Goal: Task Accomplishment & Management: Manage account settings

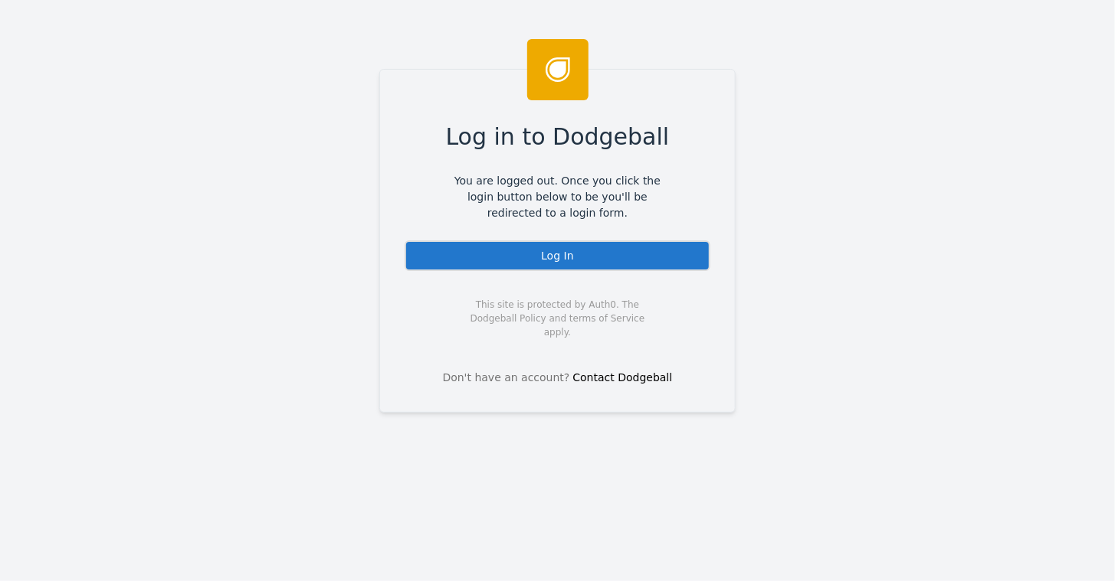
click at [563, 250] on div "Log In" at bounding box center [558, 256] width 306 height 31
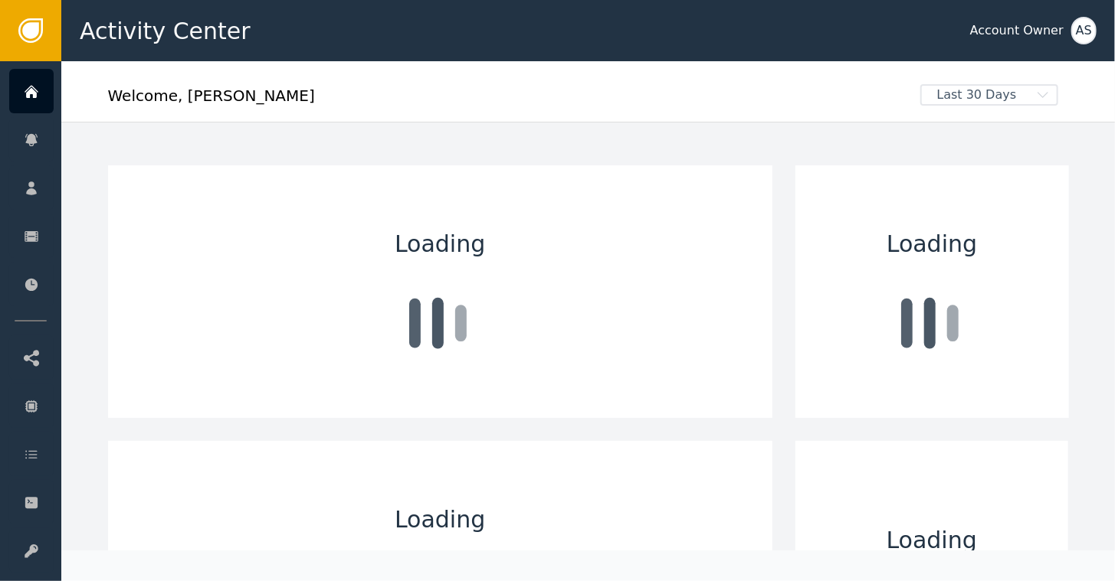
click at [1081, 18] on div "AS" at bounding box center [1083, 31] width 25 height 28
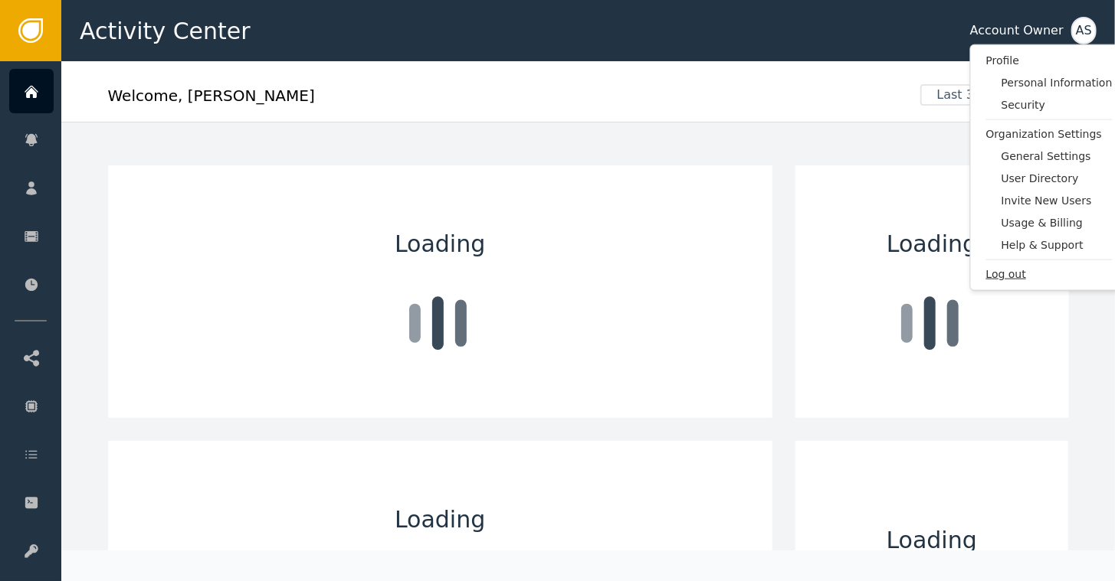
click at [1003, 275] on span "Log out" at bounding box center [1049, 275] width 126 height 16
